Goal: Find specific page/section: Find specific page/section

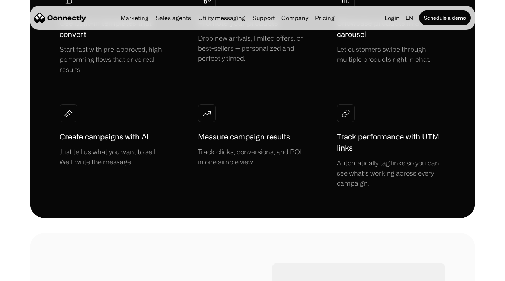
scroll to position [550, 0]
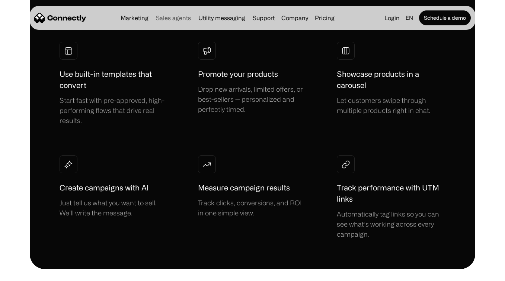
click at [178, 19] on link "Sales agents" at bounding box center [173, 18] width 41 height 6
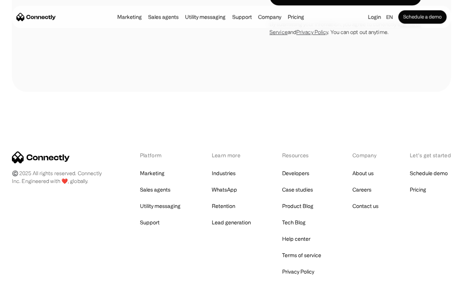
scroll to position [2037, 0]
click at [160, 185] on link "Sales agents" at bounding box center [155, 190] width 31 height 10
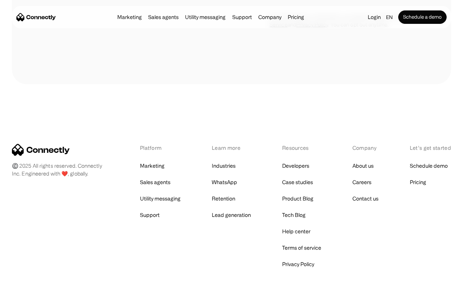
scroll to position [2047, 0]
